Goal: Book appointment/travel/reservation

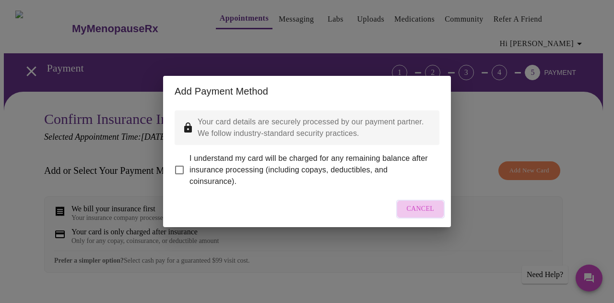
click at [417, 212] on span "Cancel" at bounding box center [421, 209] width 28 height 12
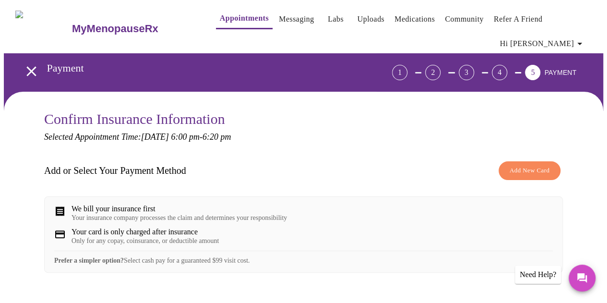
click at [29, 63] on icon "open drawer" at bounding box center [31, 71] width 17 height 17
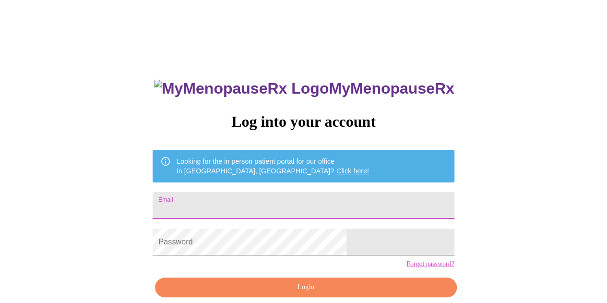
click at [290, 199] on input "Email" at bounding box center [303, 205] width 301 height 27
type input "[EMAIL_ADDRESS][DOMAIN_NAME]"
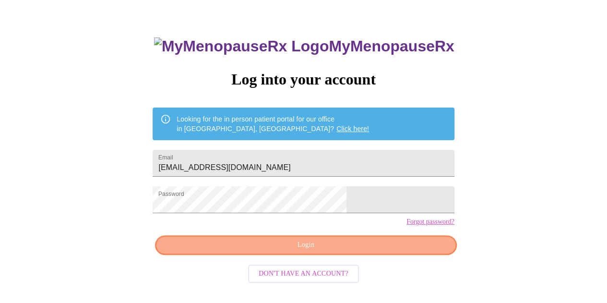
click at [376, 251] on span "Login" at bounding box center [305, 245] width 279 height 12
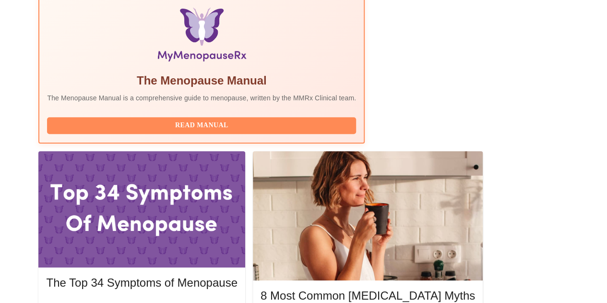
scroll to position [329, 0]
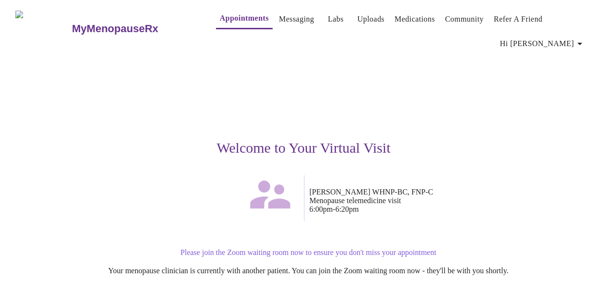
scroll to position [97, 0]
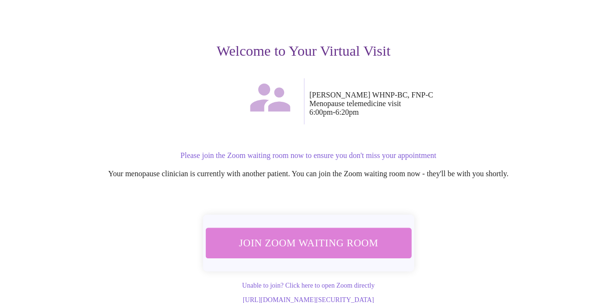
click at [326, 234] on span "Join Zoom Waiting Room" at bounding box center [308, 243] width 180 height 18
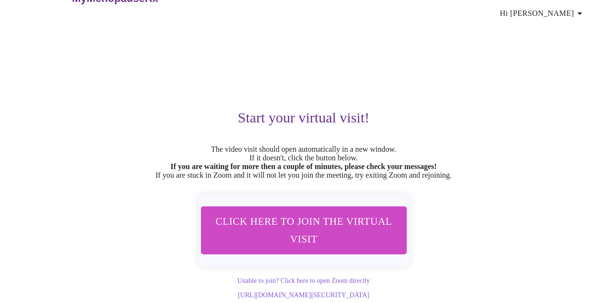
scroll to position [38, 0]
click at [290, 213] on span "Click here to join the virtual visit" at bounding box center [303, 229] width 181 height 35
